Goal: Manage account settings

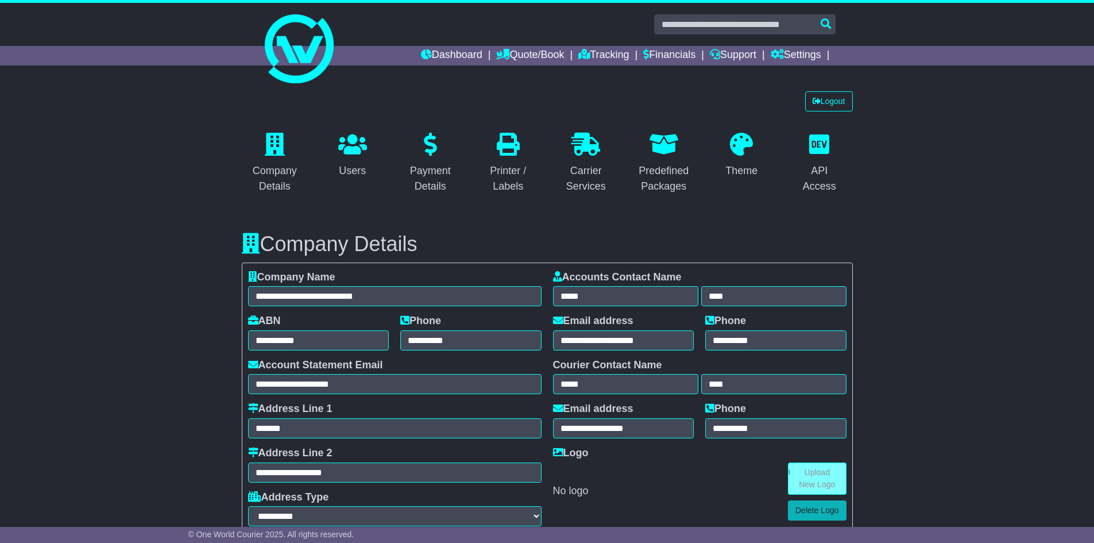
select select "**********"
select select "**"
click at [827, 99] on link "Logout" at bounding box center [829, 101] width 48 height 20
